Goal: Ask a question

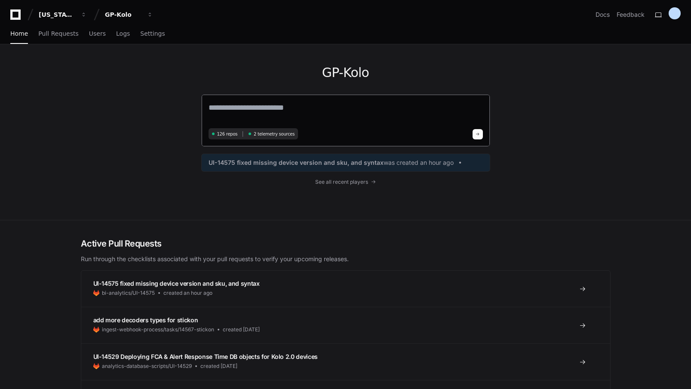
click at [260, 108] on textarea at bounding box center [345, 113] width 274 height 24
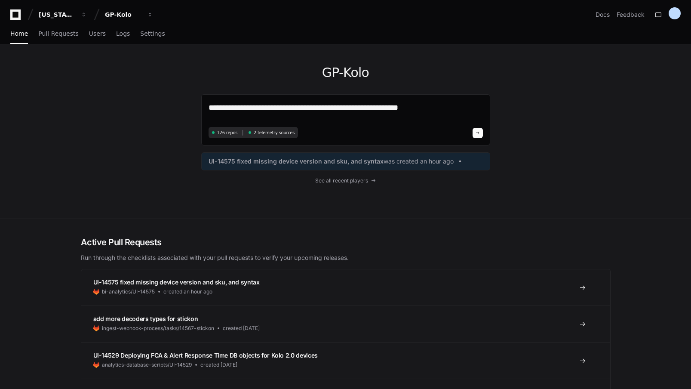
type textarea "**********"
